Goal: Contribute content: Add original content to the website for others to see

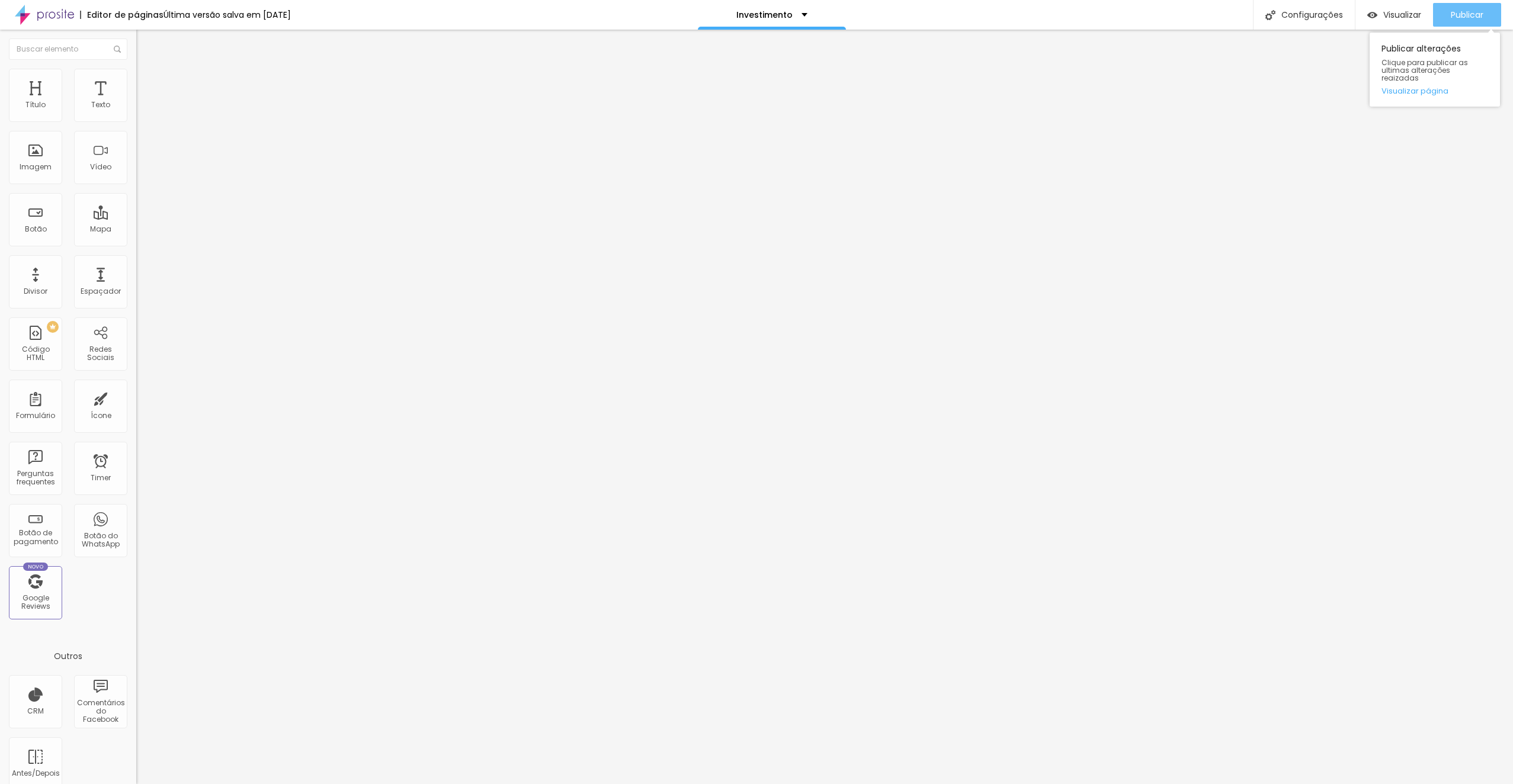
click at [1461, 22] on div "Publicar" at bounding box center [1467, 14] width 32 height 24
click at [1459, 14] on span "Publicar" at bounding box center [1467, 14] width 32 height 9
click at [1467, 17] on span "Publicar" at bounding box center [1467, 14] width 32 height 9
